Goal: Information Seeking & Learning: Learn about a topic

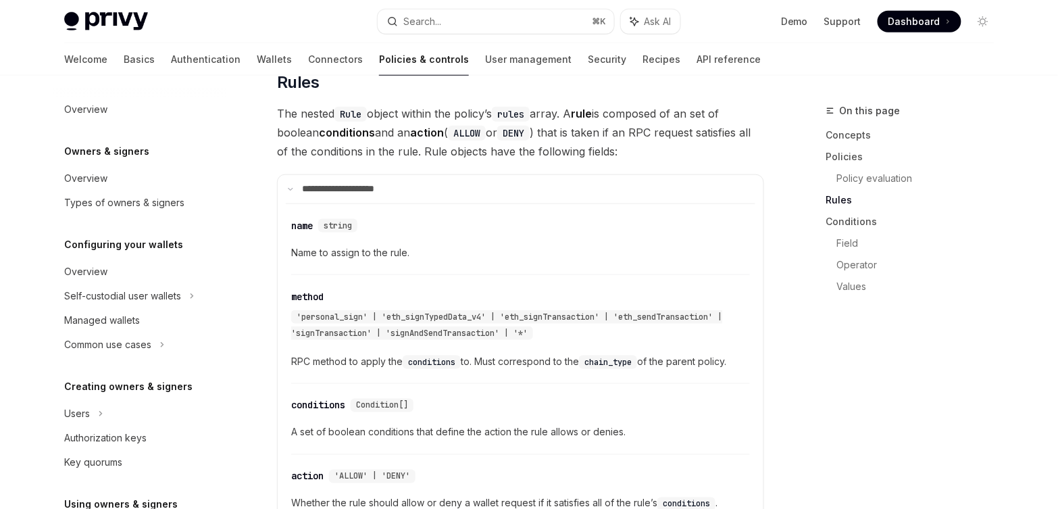
scroll to position [442, 0]
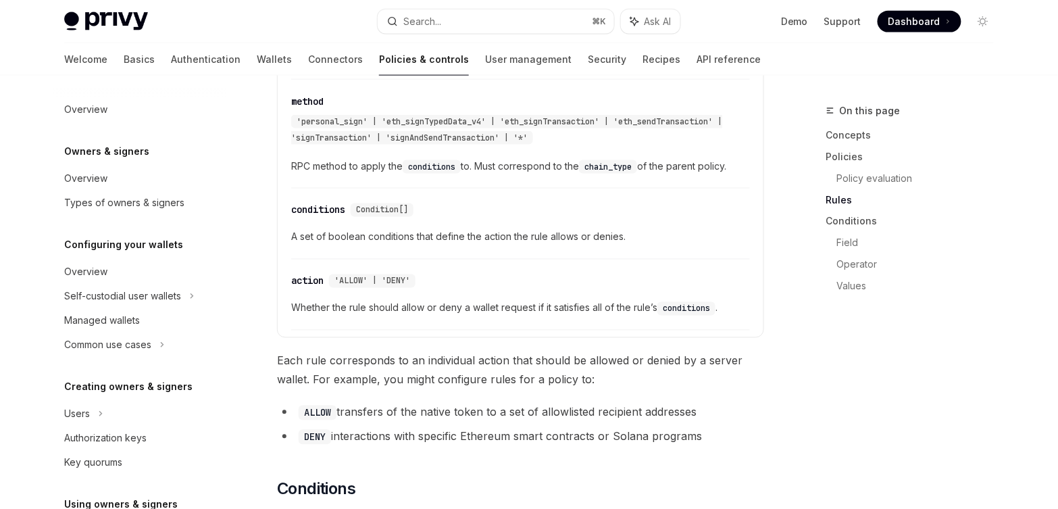
scroll to position [442, 0]
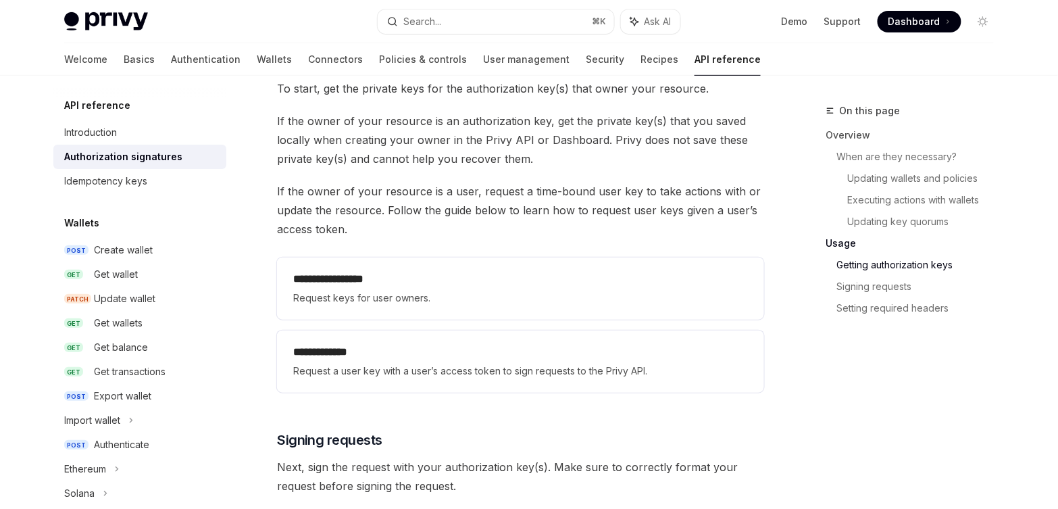
scroll to position [1726, 0]
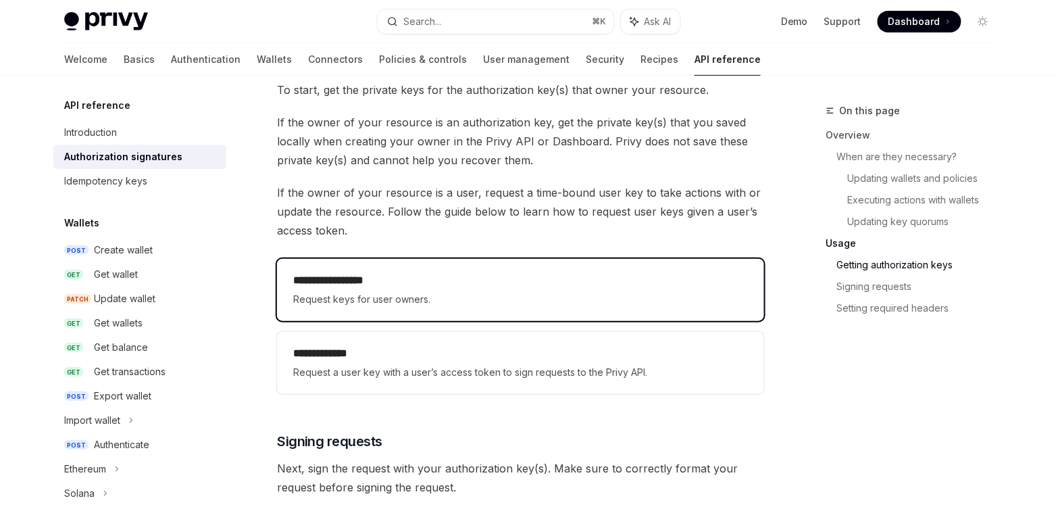
click at [418, 297] on span "Request keys for user owners." at bounding box center [520, 299] width 455 height 16
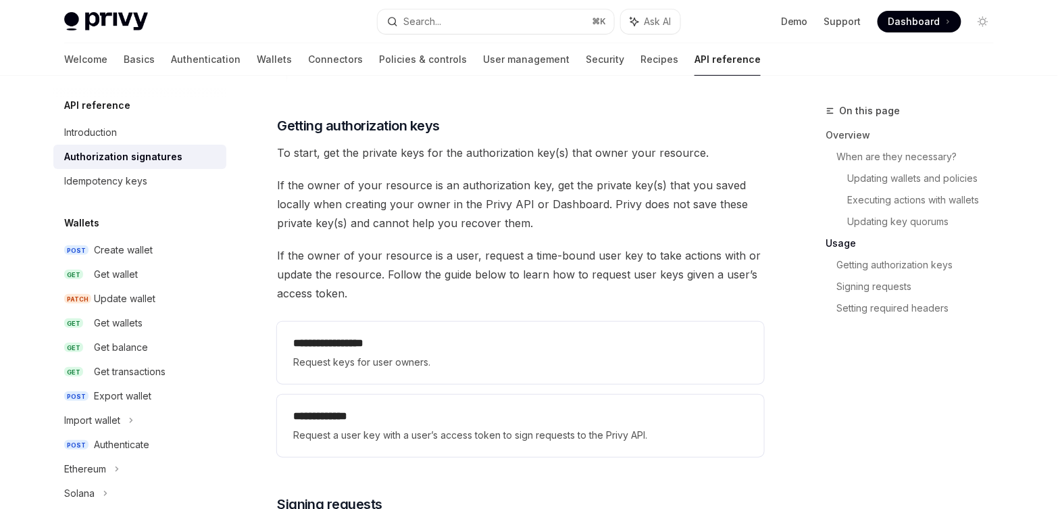
scroll to position [1675, 0]
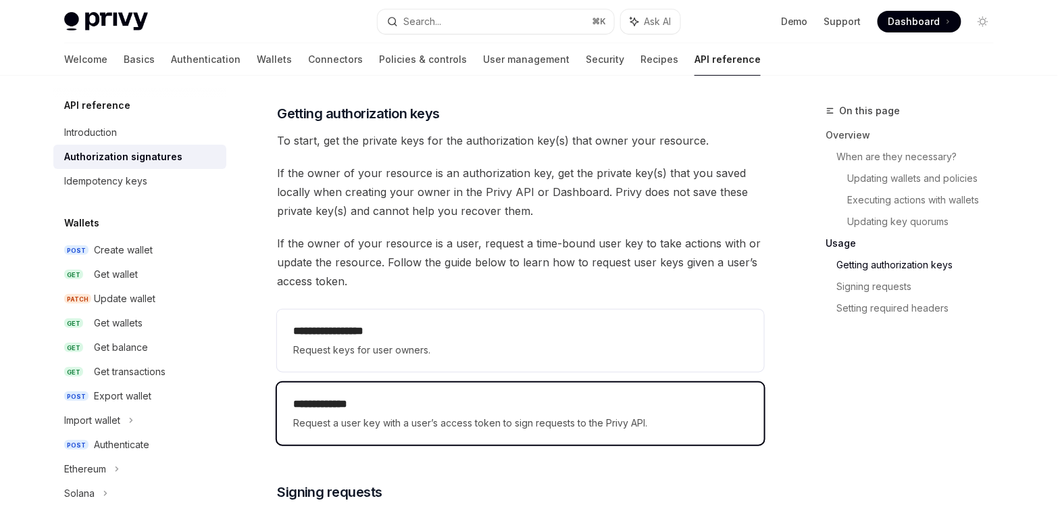
click at [418, 403] on h2 "**********" at bounding box center [520, 404] width 455 height 16
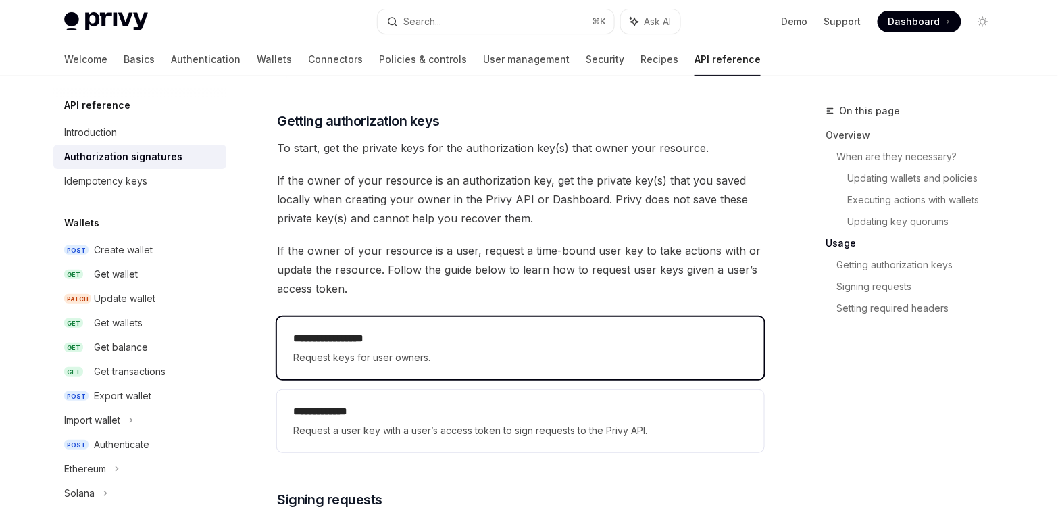
scroll to position [1675, 0]
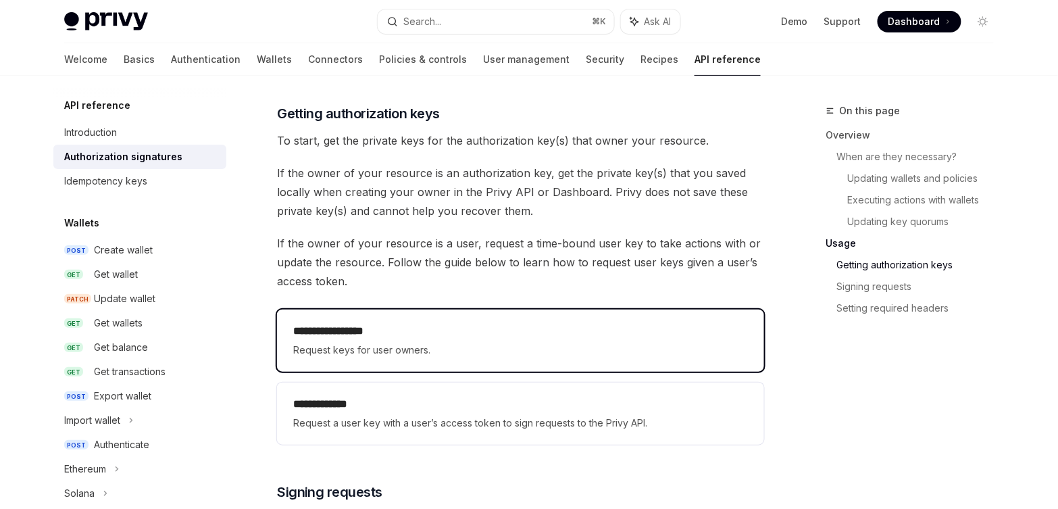
click at [369, 329] on h2 "**********" at bounding box center [520, 331] width 455 height 16
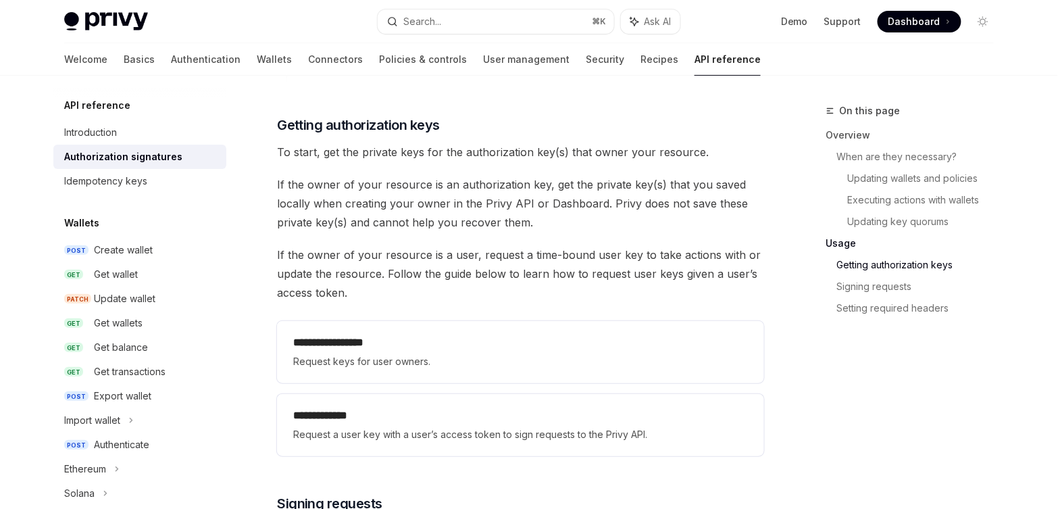
scroll to position [1675, 0]
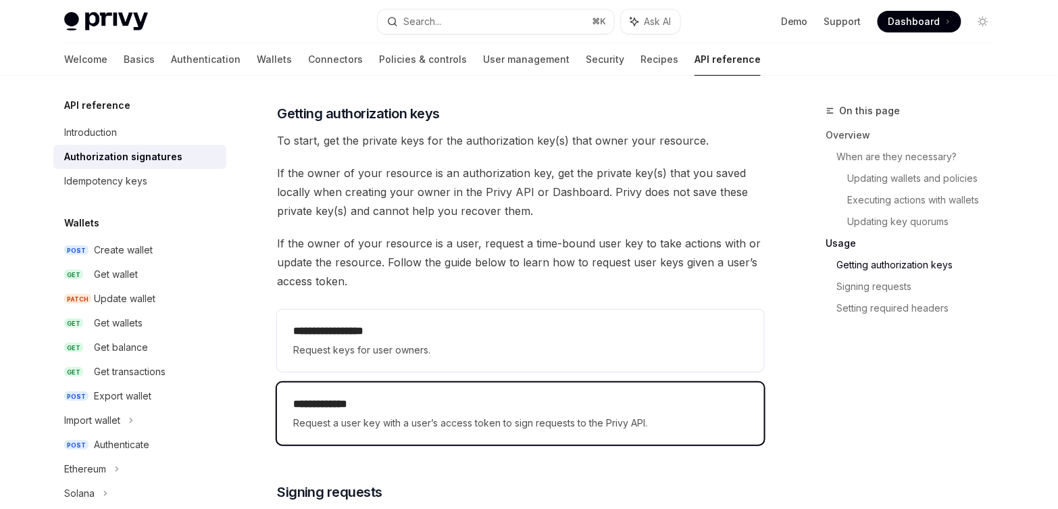
click at [350, 401] on h2 "**********" at bounding box center [520, 404] width 455 height 16
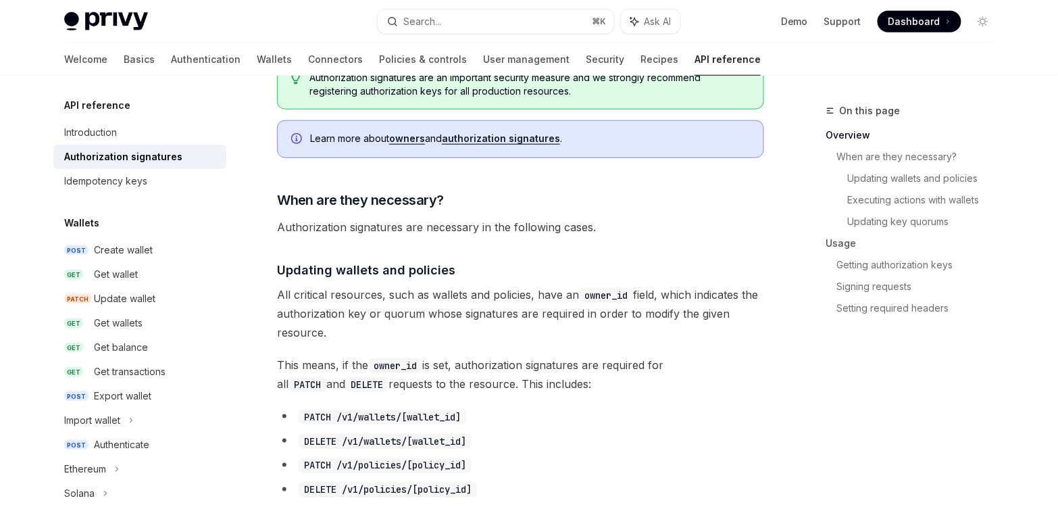
scroll to position [349, 0]
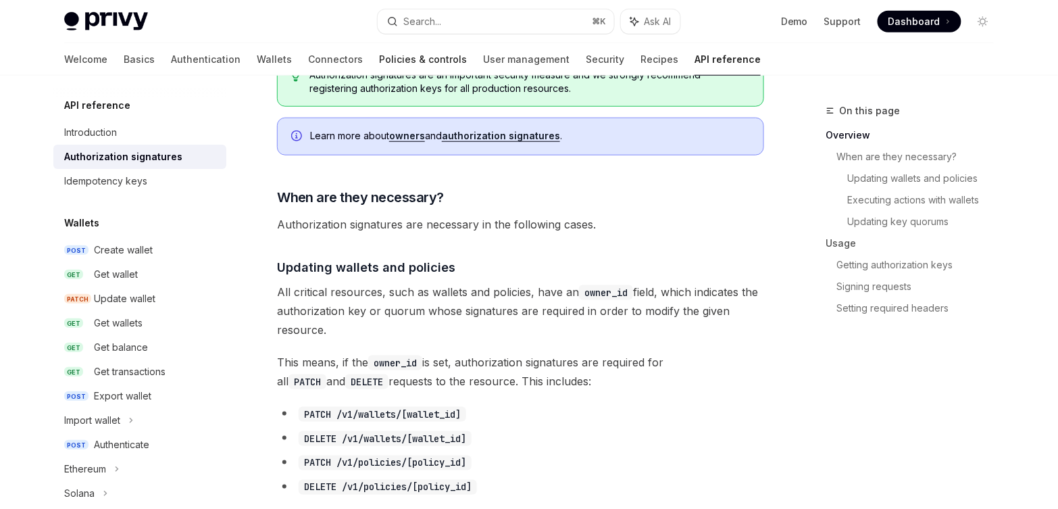
click at [379, 57] on link "Policies & controls" at bounding box center [423, 59] width 88 height 32
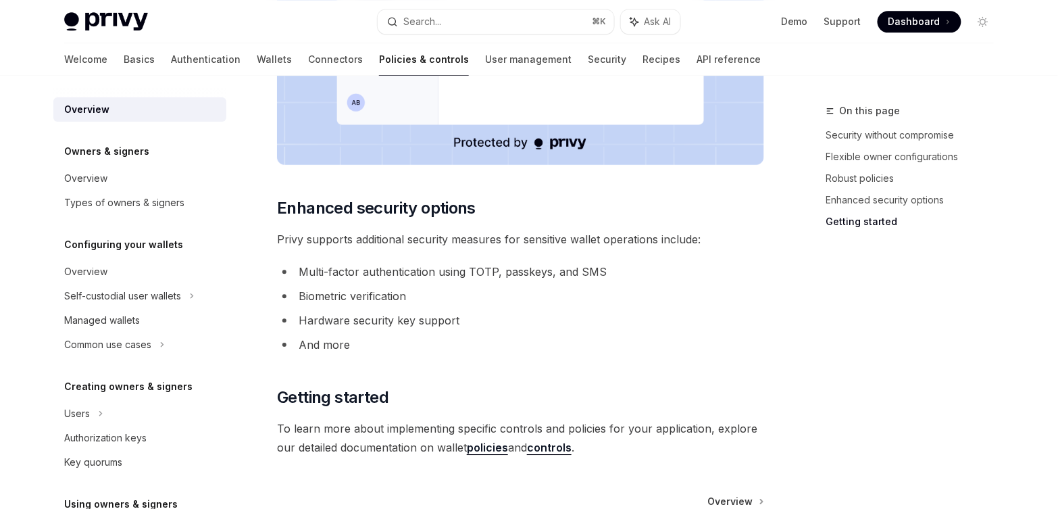
scroll to position [1204, 0]
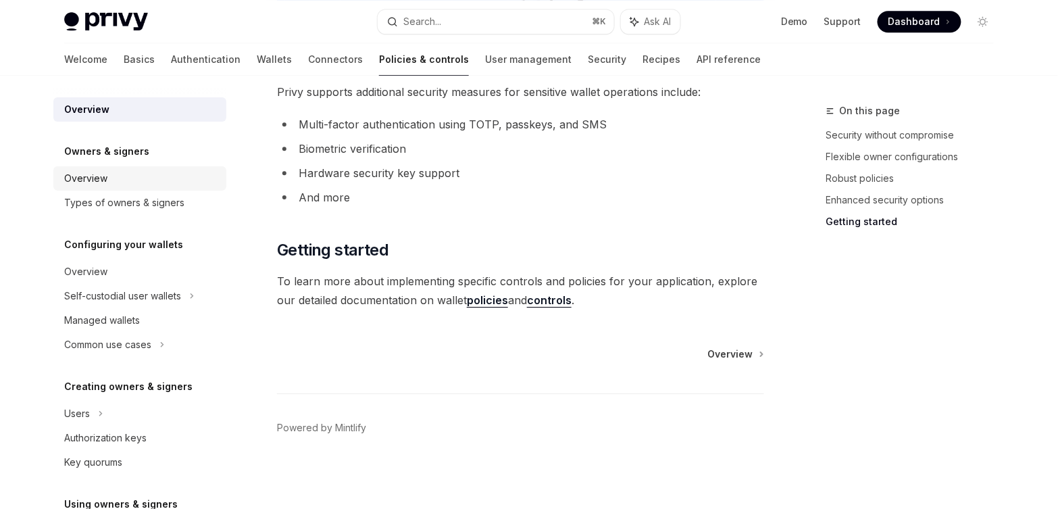
click at [103, 183] on div "Overview" at bounding box center [85, 178] width 43 height 16
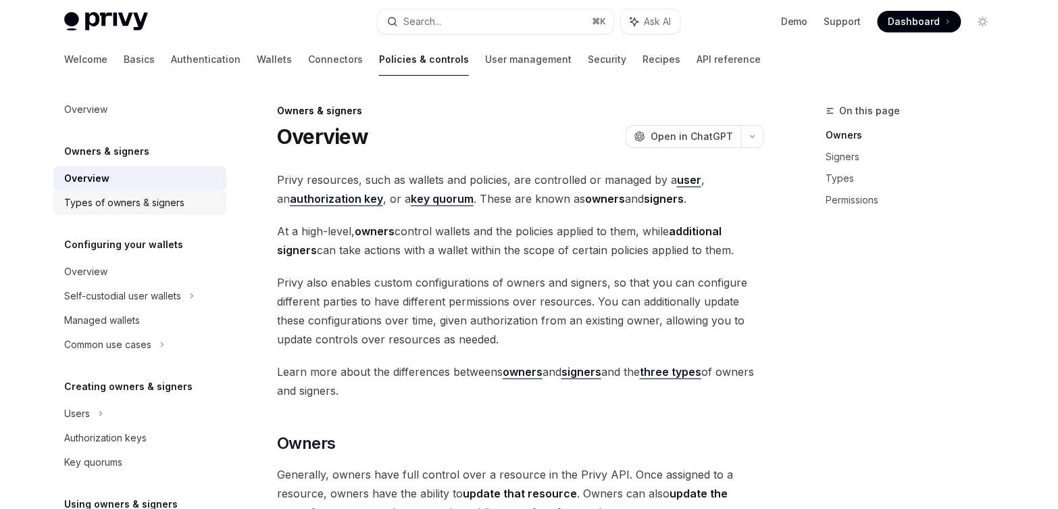
click at [113, 198] on div "Types of owners & signers" at bounding box center [124, 203] width 120 height 16
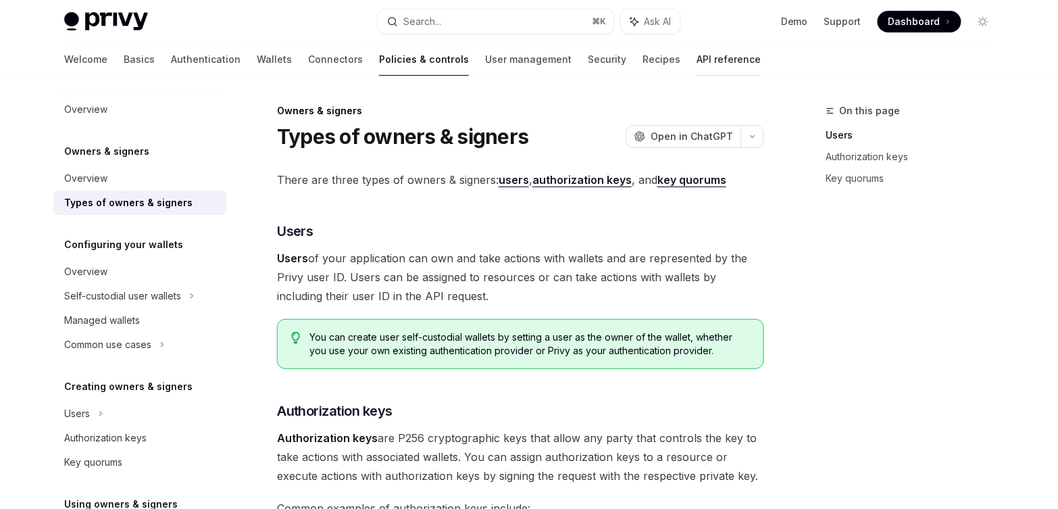
click at [696, 69] on link "API reference" at bounding box center [728, 59] width 64 height 32
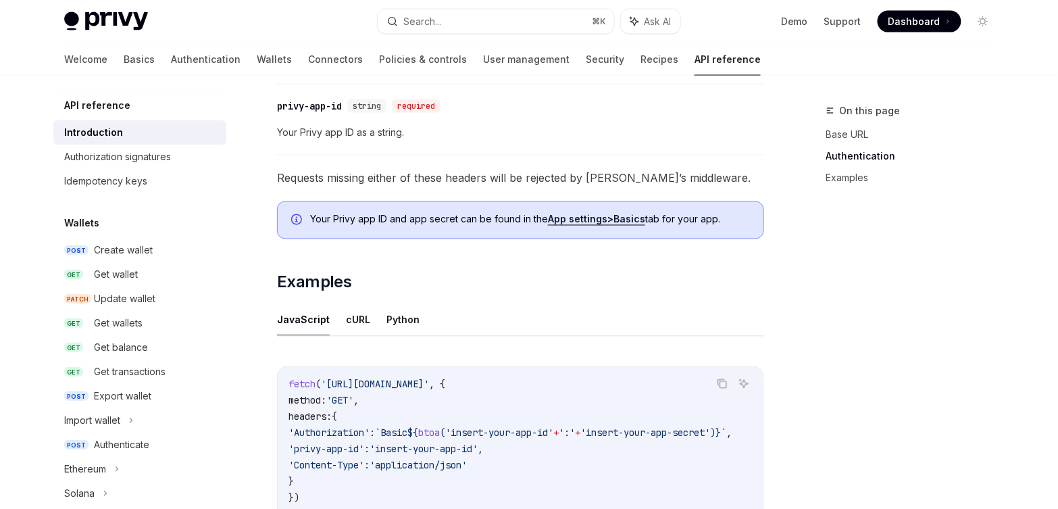
scroll to position [657, 0]
click at [155, 156] on div "Authorization signatures" at bounding box center [117, 157] width 107 height 16
type textarea "*"
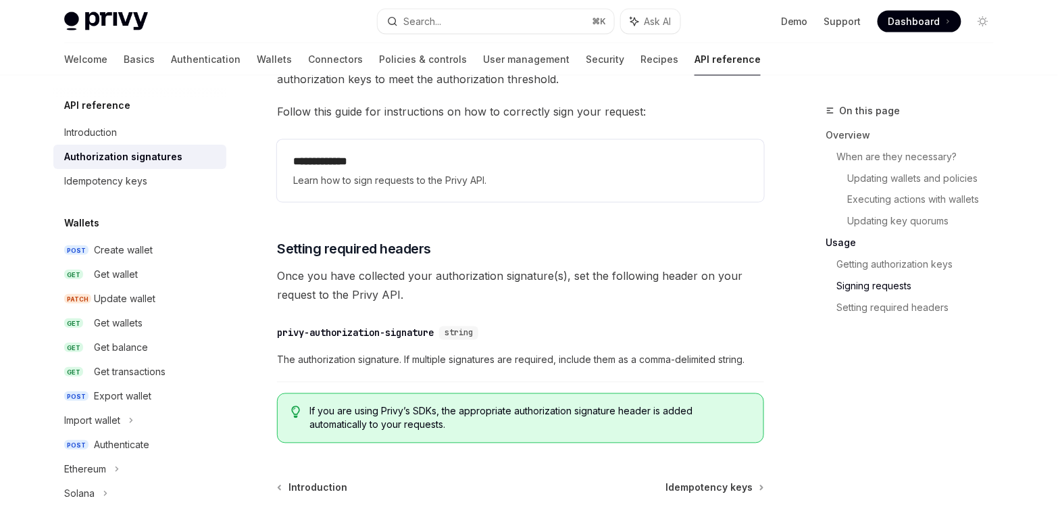
scroll to position [2209, 0]
